Goal: Navigation & Orientation: Find specific page/section

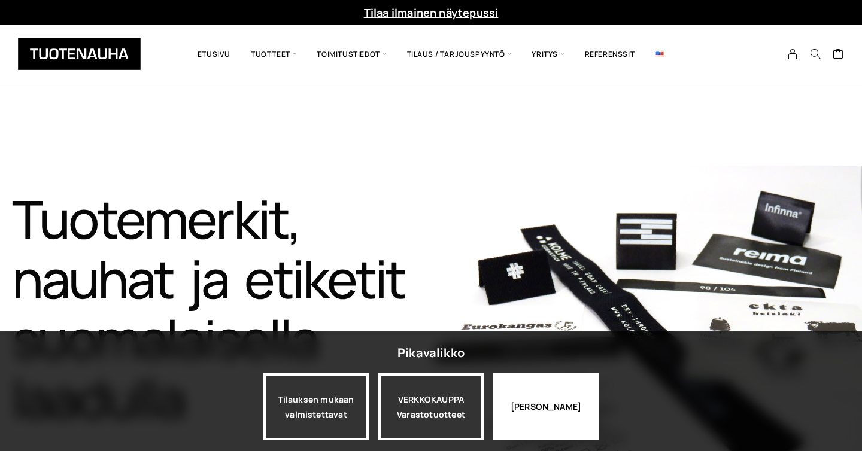
click at [538, 396] on div "[PERSON_NAME]" at bounding box center [545, 407] width 105 height 67
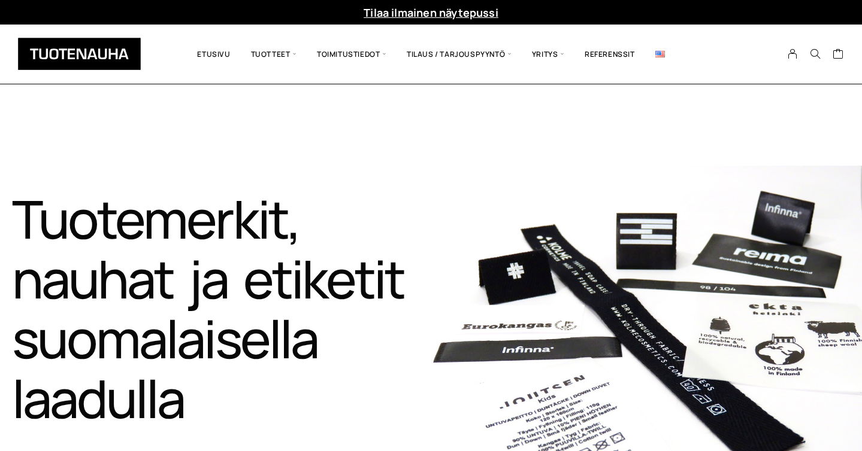
click at [657, 51] on img at bounding box center [660, 54] width 10 height 7
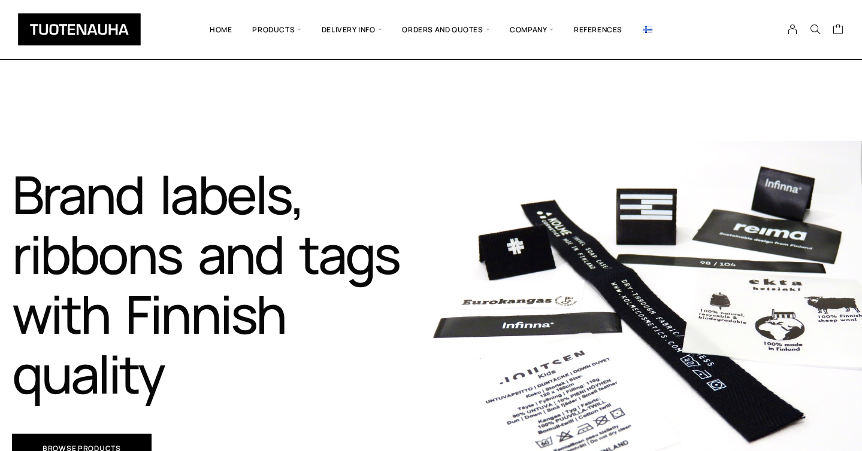
click at [589, 28] on link "References" at bounding box center [597, 29] width 69 height 41
